Goal: Task Accomplishment & Management: Complete application form

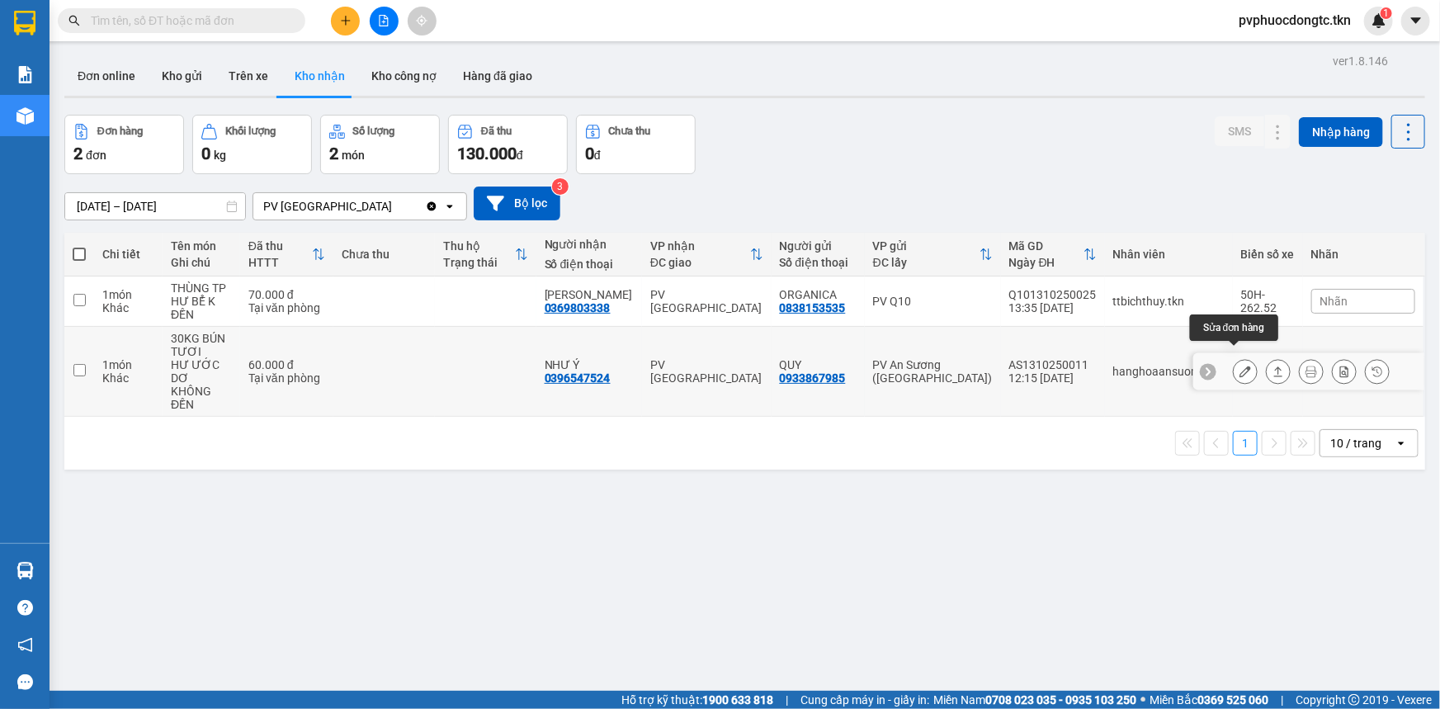
click at [1240, 366] on icon at bounding box center [1246, 372] width 12 height 12
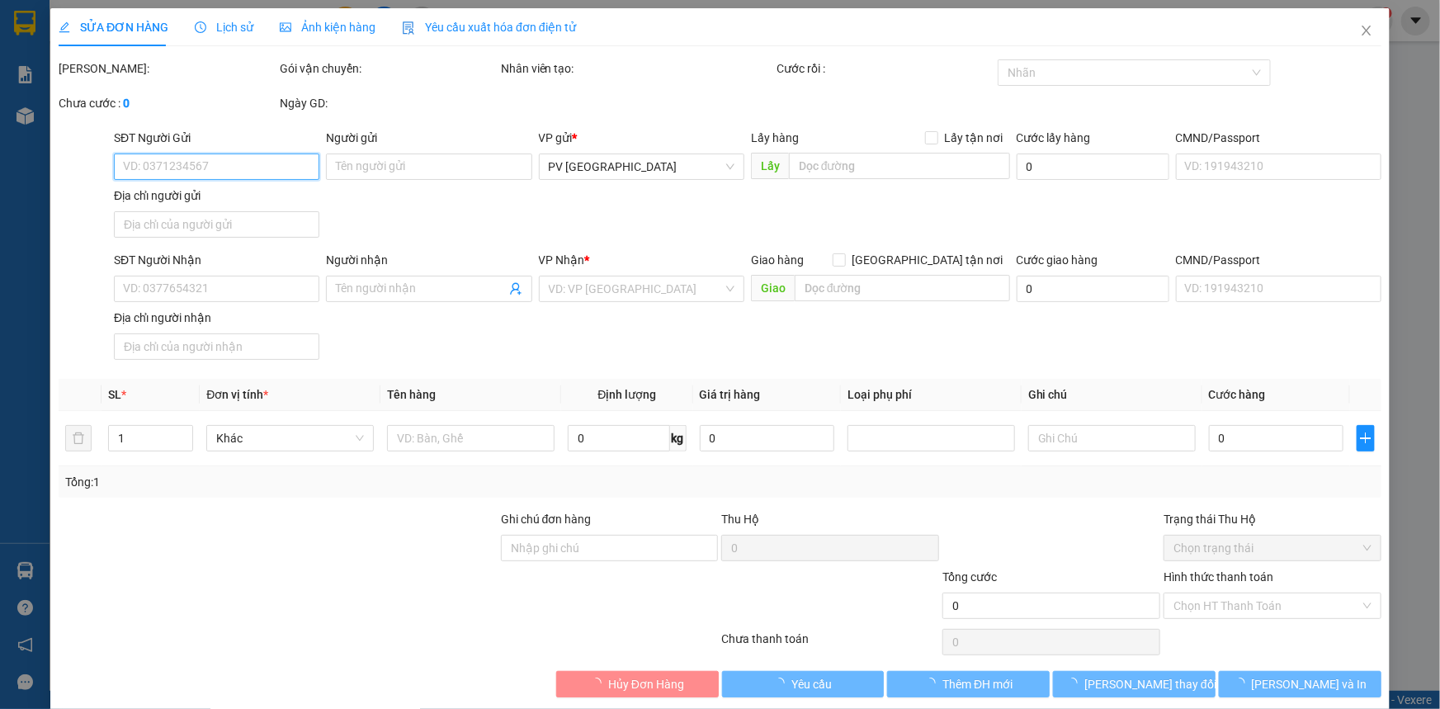
type input "0933867985"
type input "QUY"
type input "0396547524"
type input "NHƯ Ý"
type input "60.000"
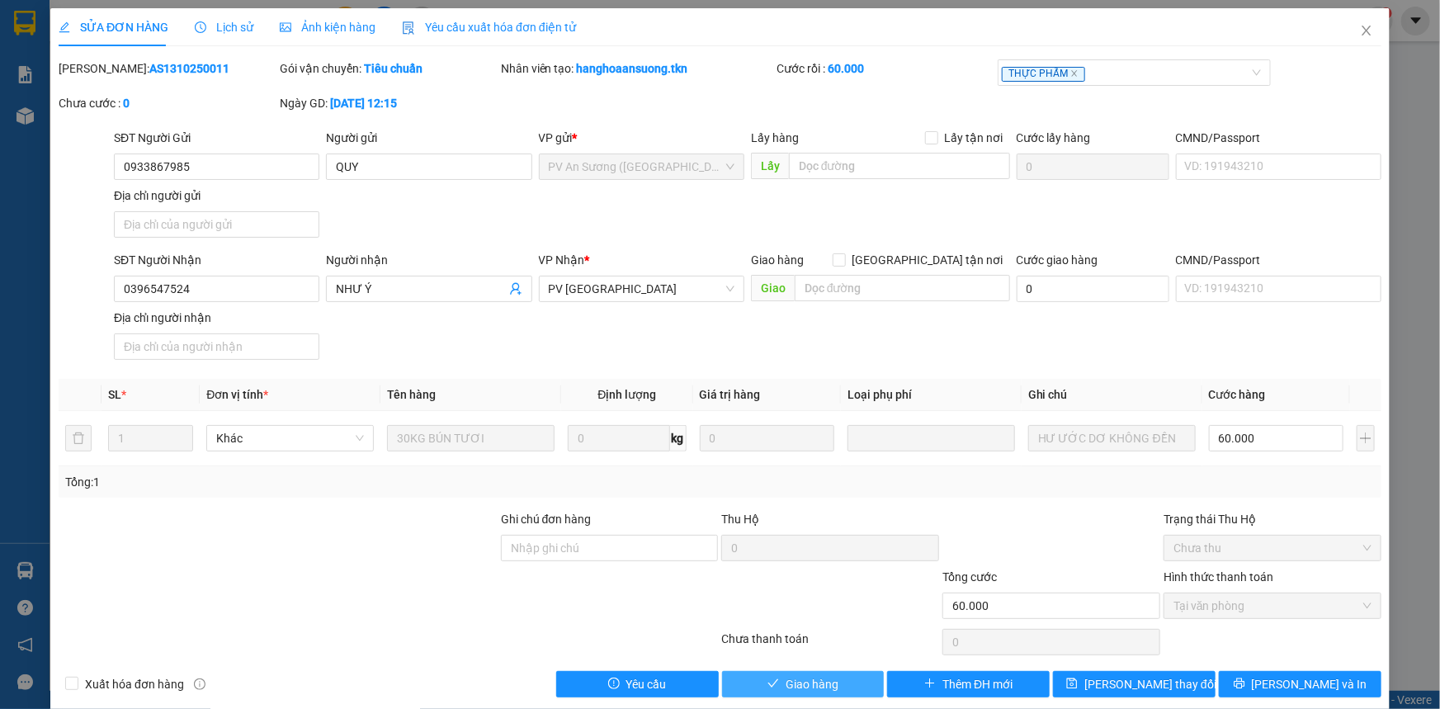
click at [815, 678] on span "Giao hàng" at bounding box center [812, 684] width 53 height 18
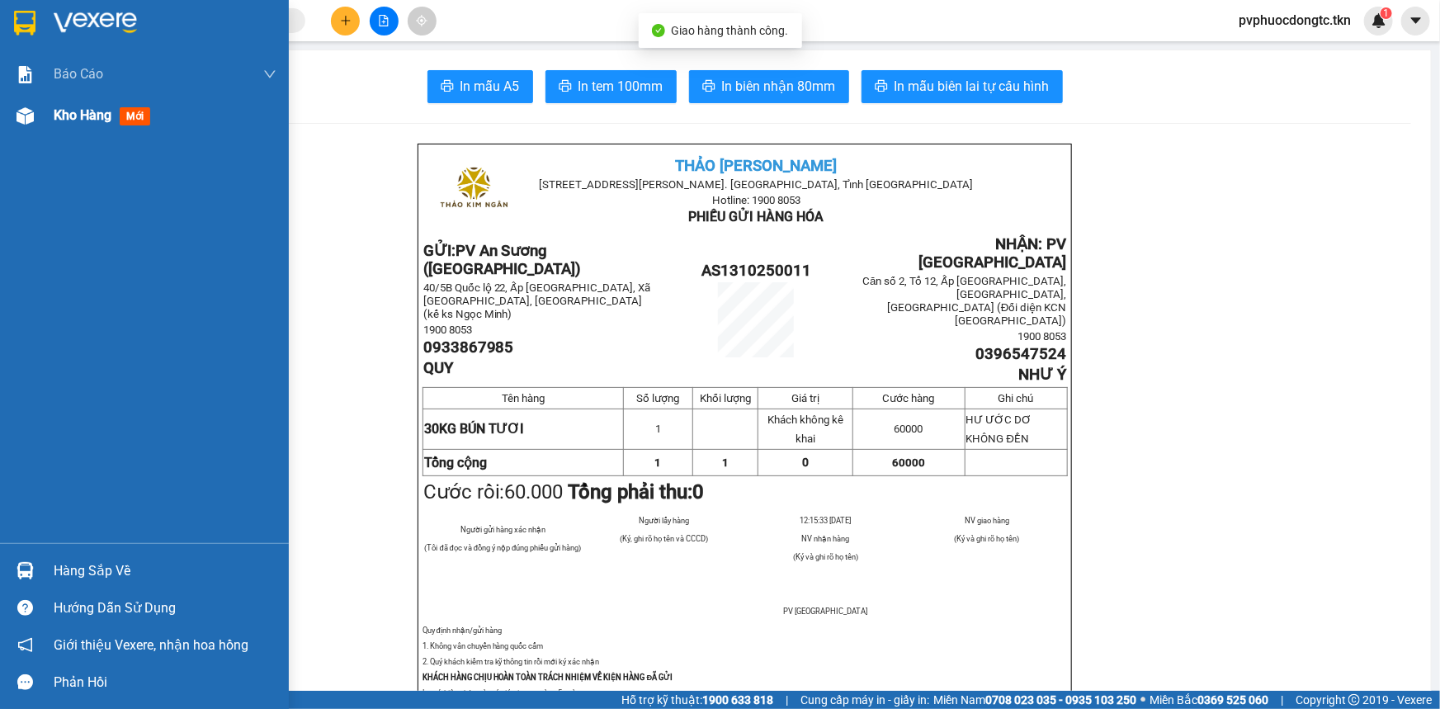
click at [43, 123] on div "Kho hàng mới" at bounding box center [144, 115] width 289 height 41
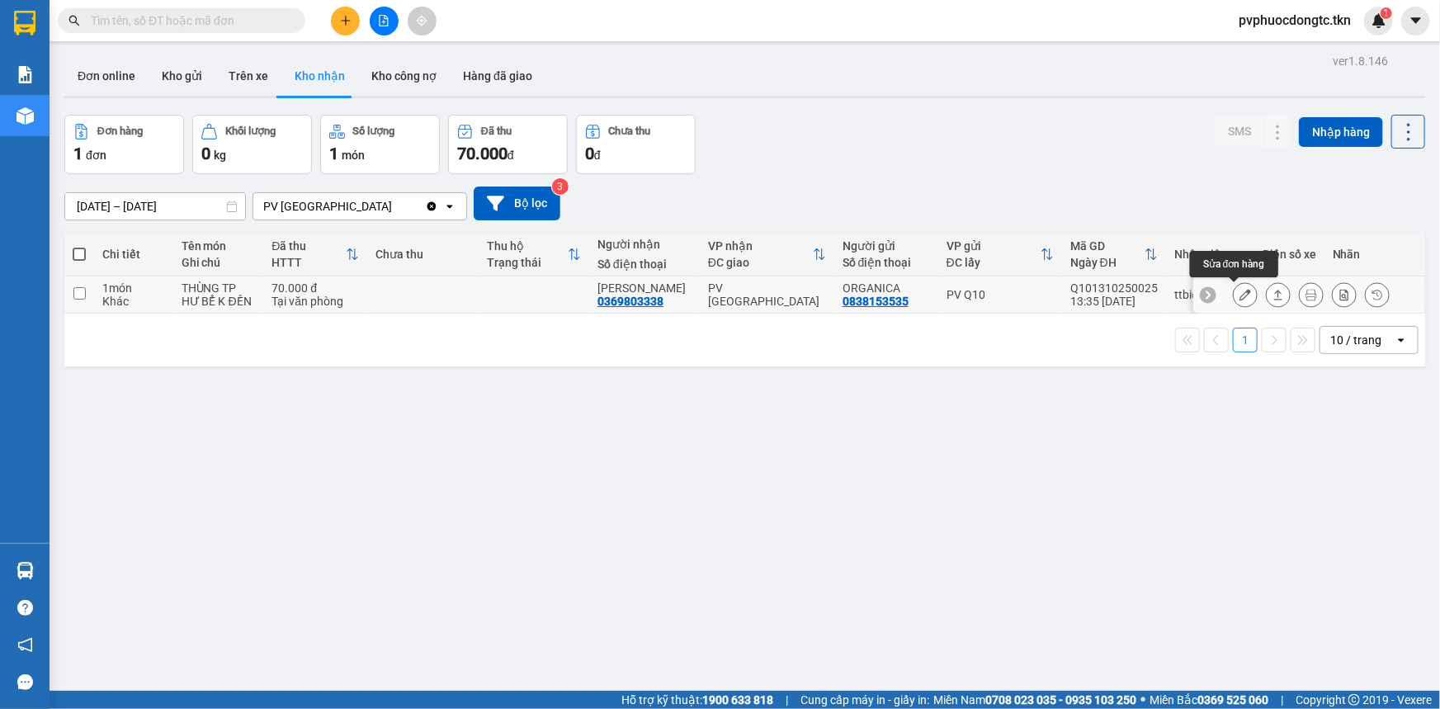
click at [1240, 297] on icon at bounding box center [1246, 295] width 12 height 12
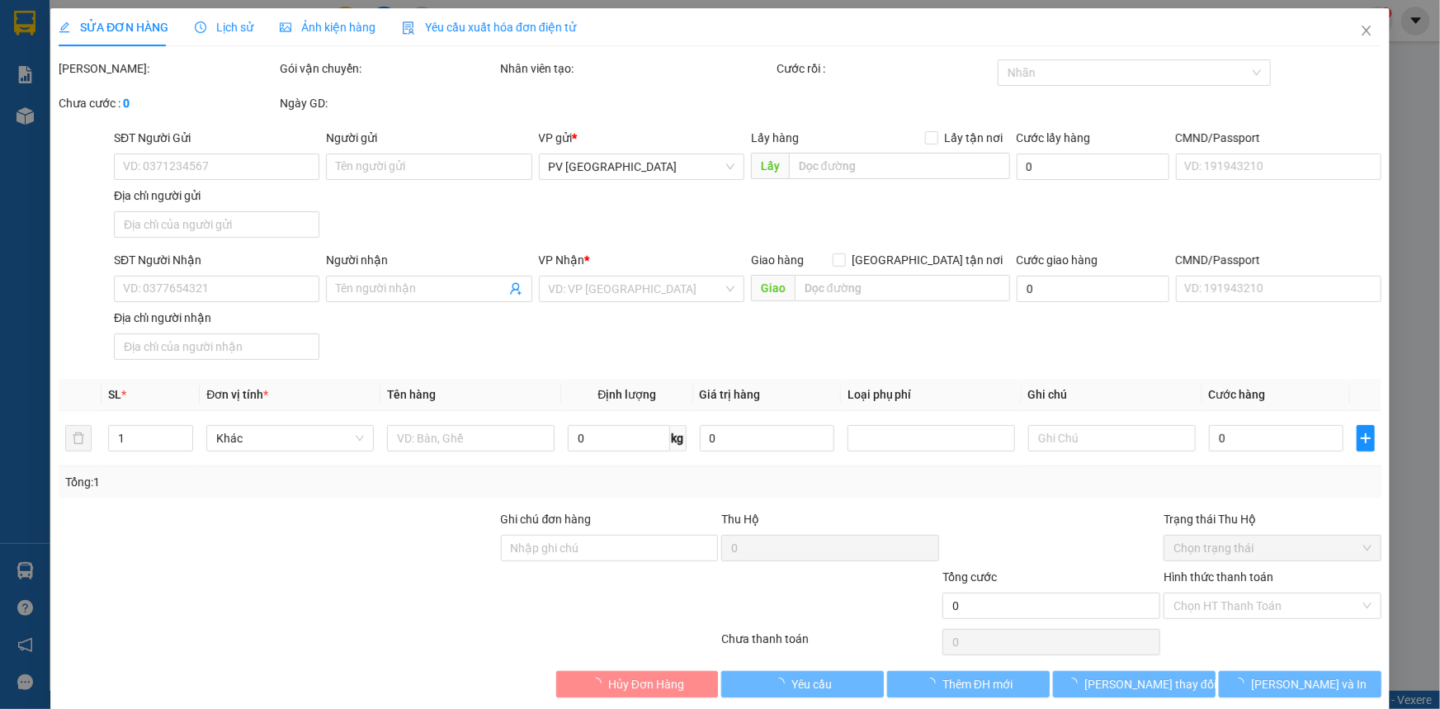
type input "0838153535"
type input "ORGANICA"
type input "0369803338"
type input "[PERSON_NAME]"
type input "70.000"
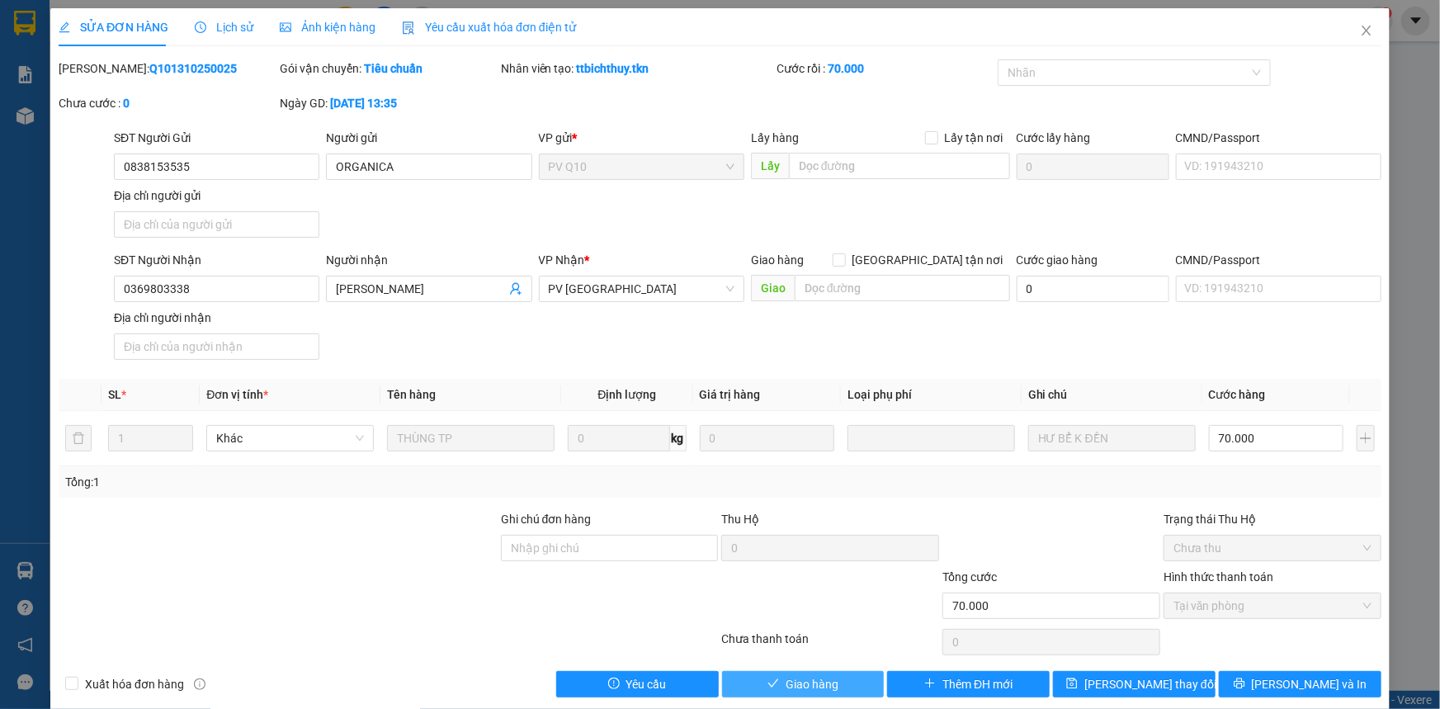
click at [814, 691] on span "Giao hàng" at bounding box center [812, 684] width 53 height 18
